Goal: Task Accomplishment & Management: Use online tool/utility

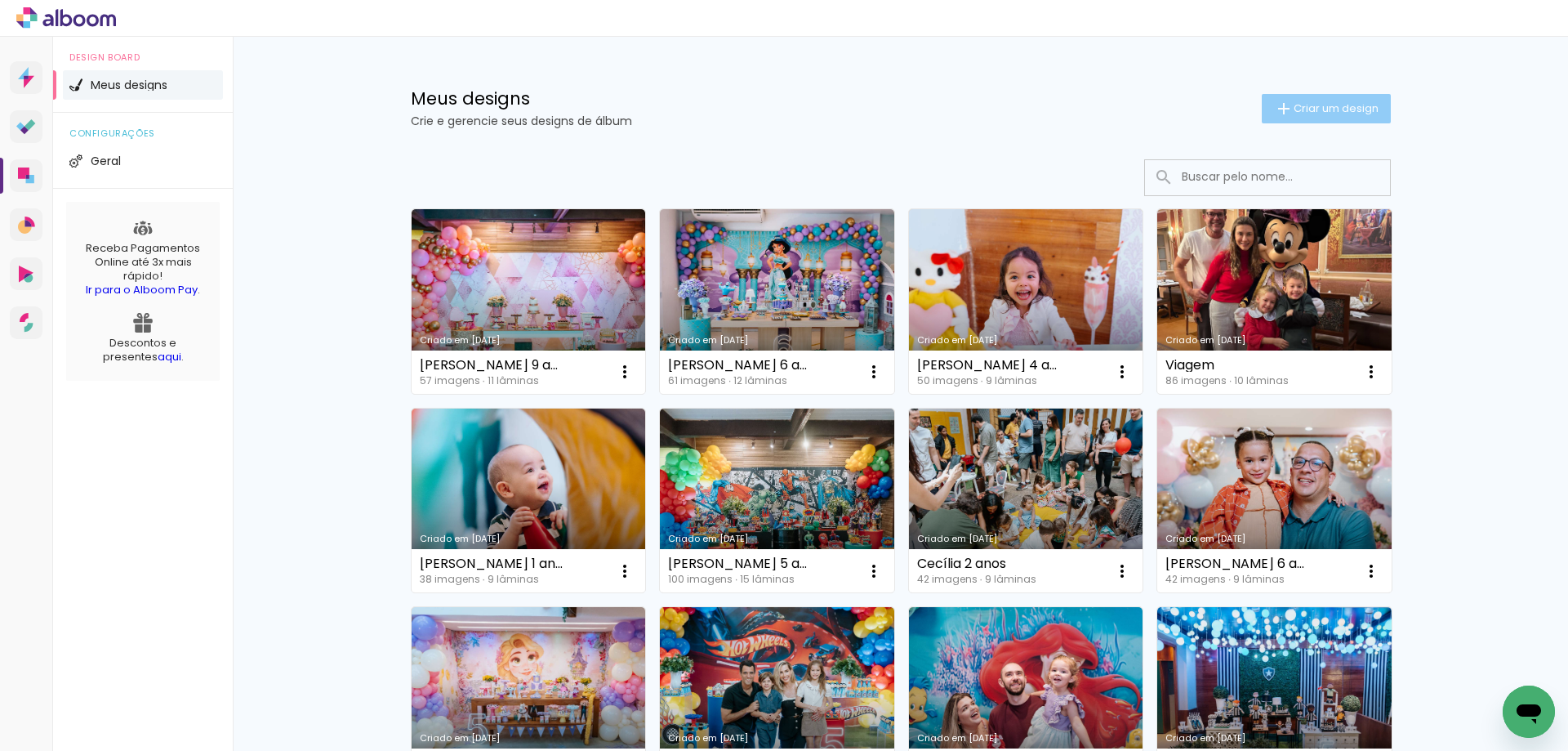
click at [1298, 108] on span "Criar um design" at bounding box center [1335, 108] width 85 height 11
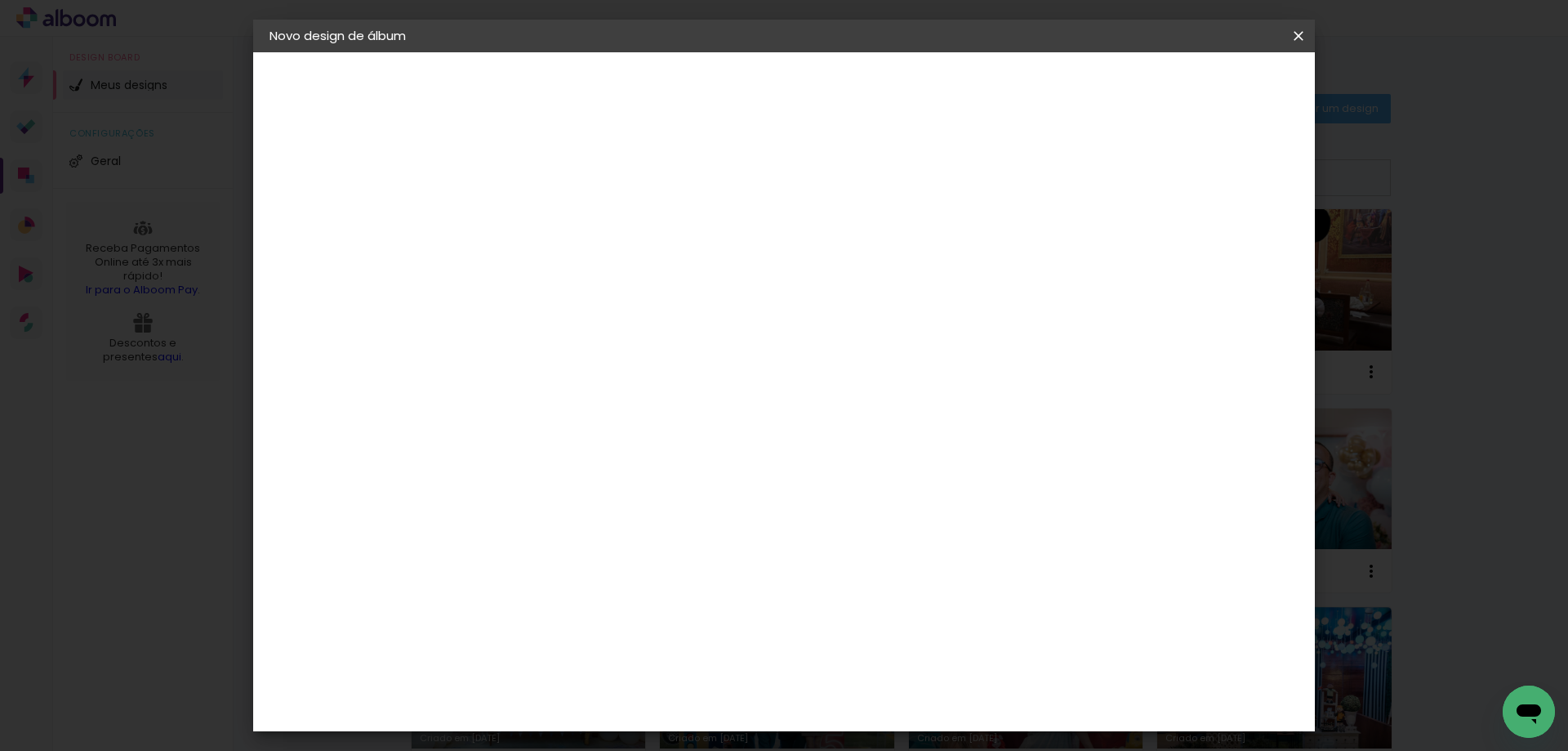
click at [536, 233] on div at bounding box center [536, 233] width 0 height 2
type input "a"
click at [536, 218] on input at bounding box center [536, 219] width 0 height 25
type input "Antonio 7 anos"
type paper-input "Antonio 7 anos"
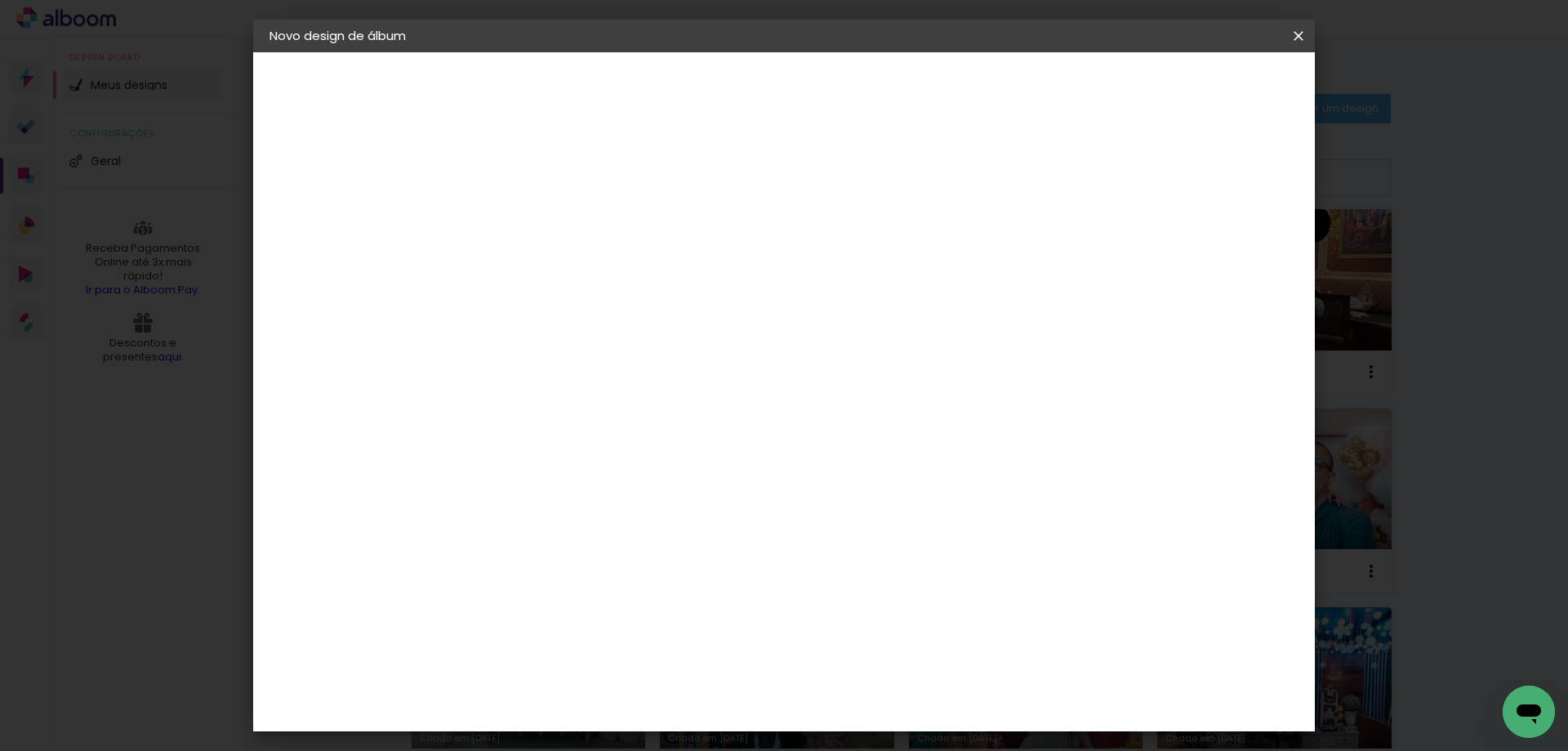
click at [0, 0] on slot "Avançar" at bounding box center [0, 0] width 0 height 0
click at [566, 619] on div "Go image" at bounding box center [546, 632] width 40 height 26
click at [0, 0] on slot "Avançar" at bounding box center [0, 0] width 0 height 0
click at [620, 275] on iron-icon at bounding box center [610, 285] width 20 height 20
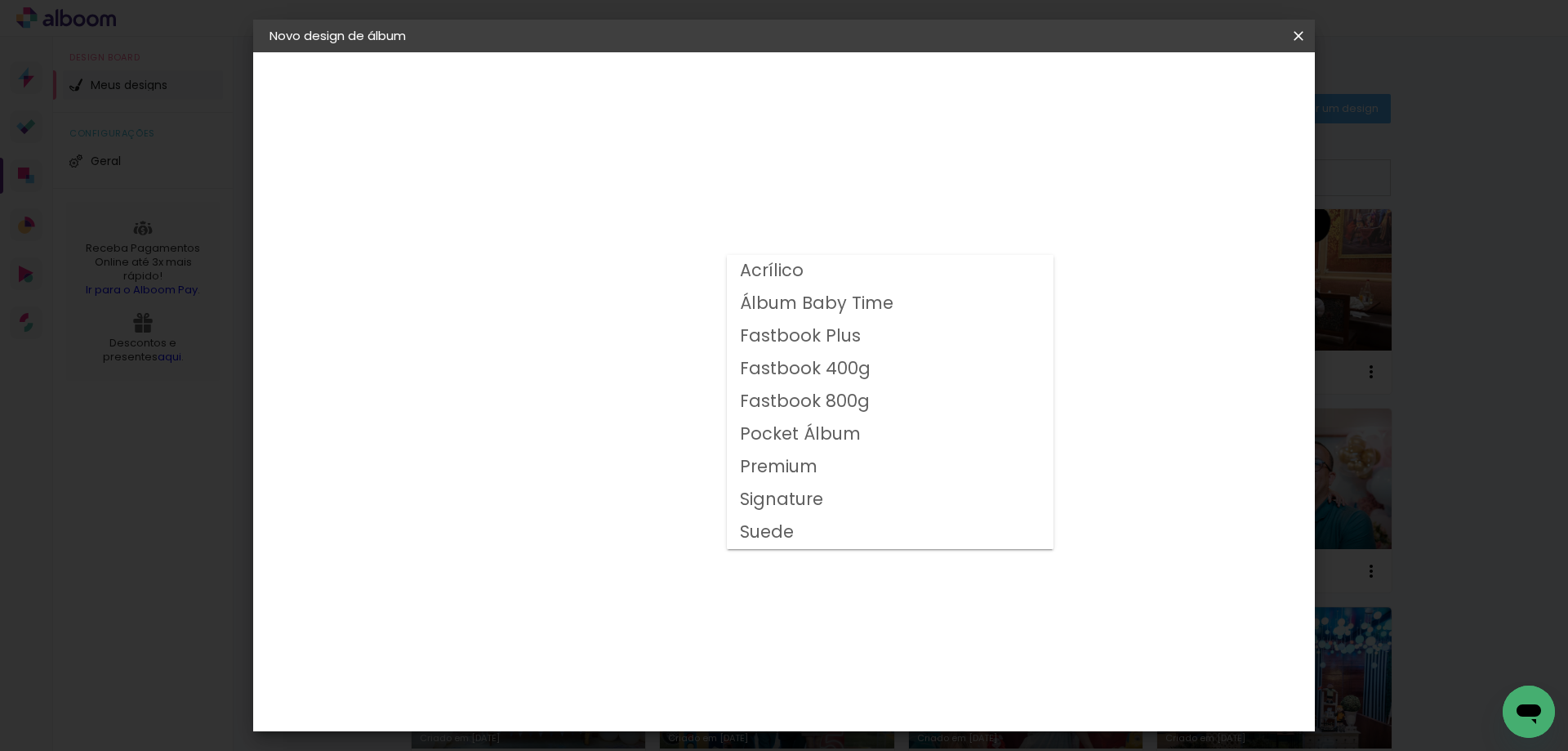
click at [0, 0] on slot "Suede" at bounding box center [0, 0] width 0 height 0
type input "Suede"
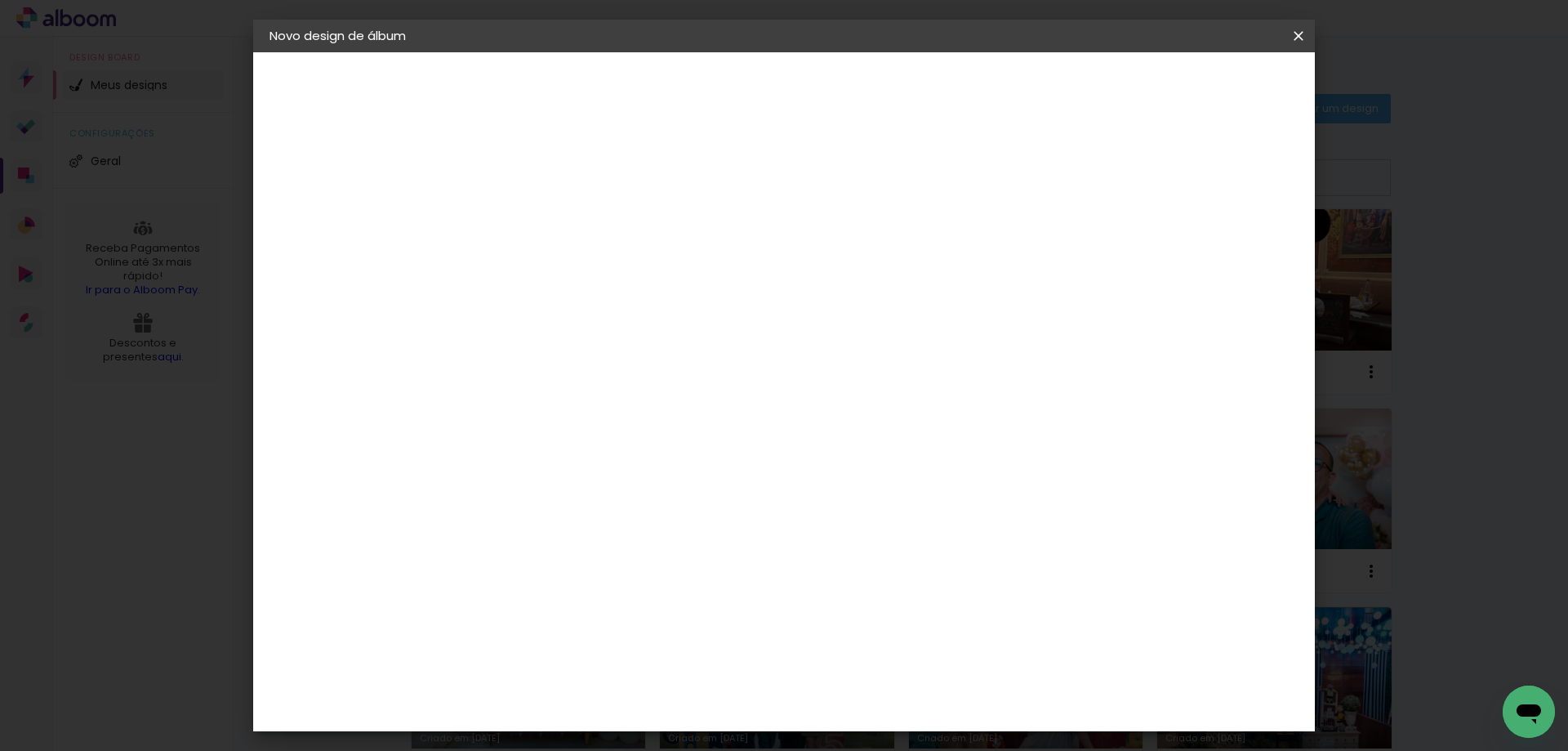
click at [647, 633] on span "25 × 25" at bounding box center [609, 655] width 76 height 44
click at [0, 0] on slot "Avançar" at bounding box center [0, 0] width 0 height 0
type input "3"
type paper-input "3"
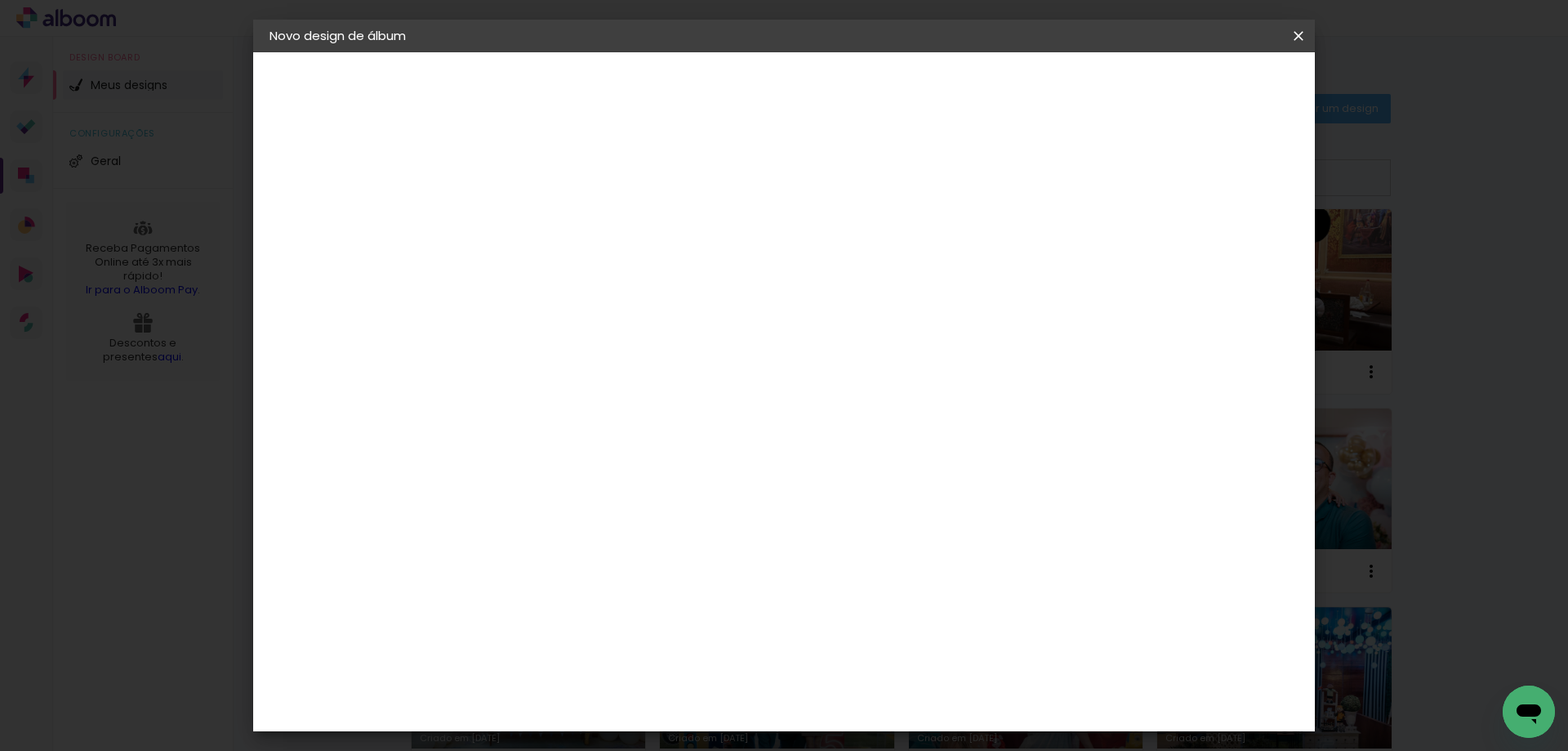
click at [540, 169] on input "3" at bounding box center [524, 175] width 56 height 20
type input "4"
type paper-input "4"
click at [540, 169] on input "4" at bounding box center [524, 175] width 56 height 20
click at [1196, 81] on span "Iniciar design" at bounding box center [1160, 86] width 75 height 12
